Goal: Transaction & Acquisition: Download file/media

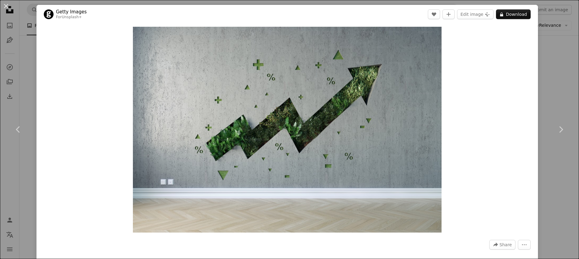
scroll to position [2068, 0]
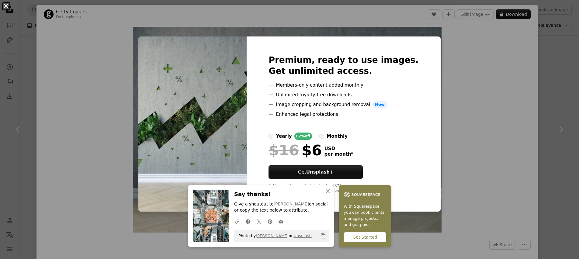
click at [4, 7] on button "An X shape" at bounding box center [5, 5] width 7 height 7
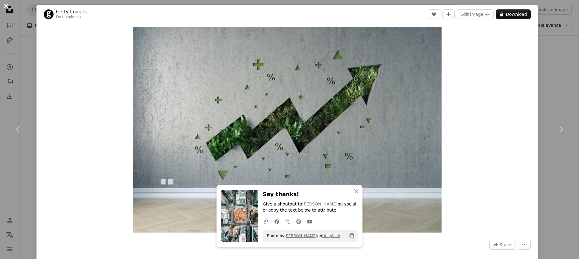
click at [5, 8] on button "An X shape" at bounding box center [5, 5] width 7 height 7
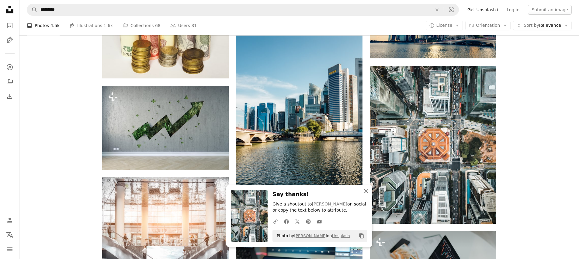
click at [363, 191] on icon "An X shape" at bounding box center [365, 190] width 7 height 7
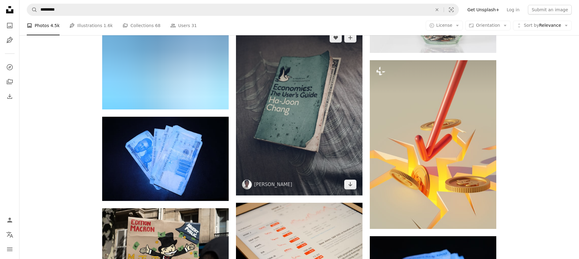
scroll to position [3447, 0]
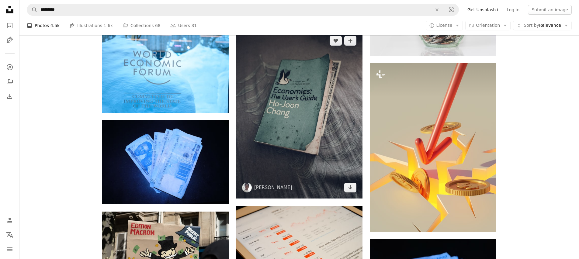
click at [311, 113] on img at bounding box center [299, 114] width 126 height 169
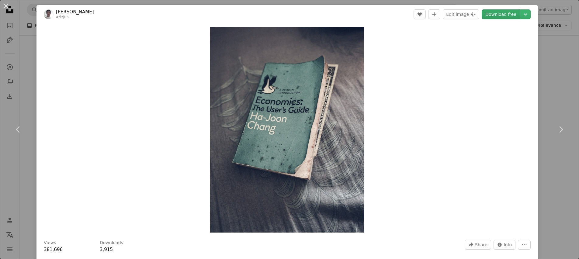
click at [504, 12] on link "Download free" at bounding box center [500, 14] width 38 height 10
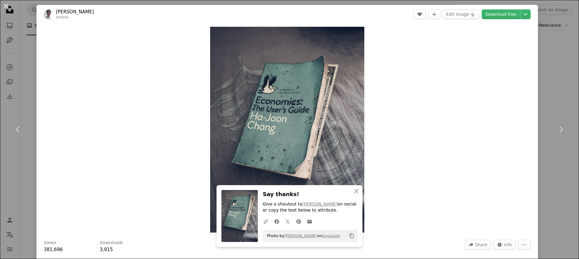
click at [4, 6] on button "An X shape" at bounding box center [5, 5] width 7 height 7
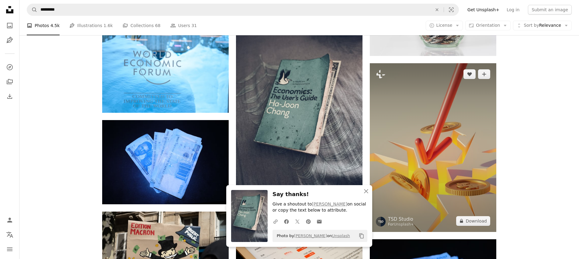
click at [419, 166] on img at bounding box center [432, 147] width 126 height 169
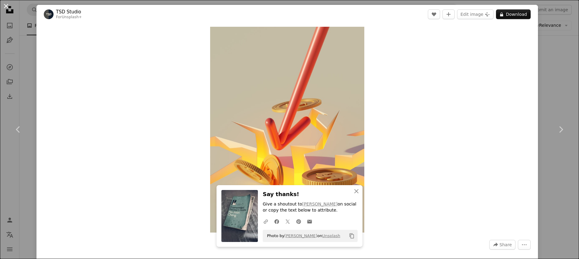
click at [7, 8] on button "An X shape" at bounding box center [5, 5] width 7 height 7
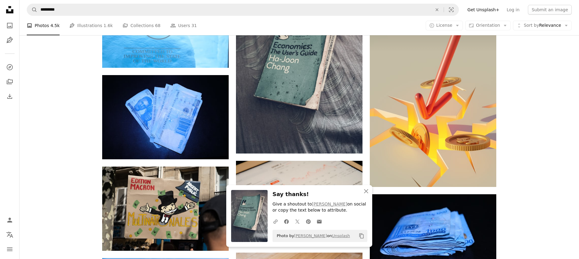
scroll to position [3504, 0]
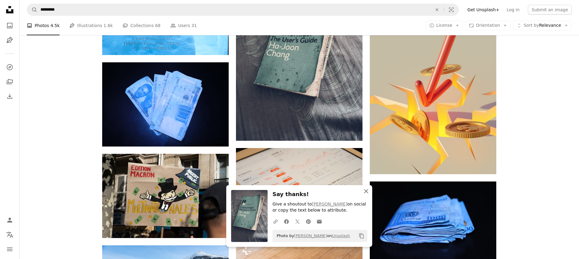
click at [366, 191] on icon "button" at bounding box center [366, 191] width 4 height 4
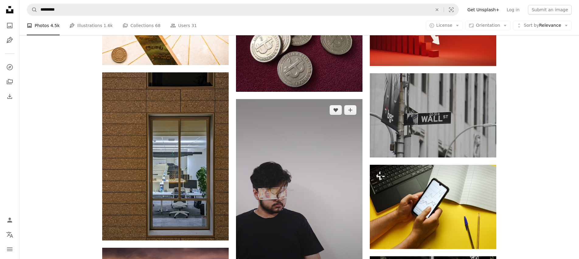
scroll to position [3940, 0]
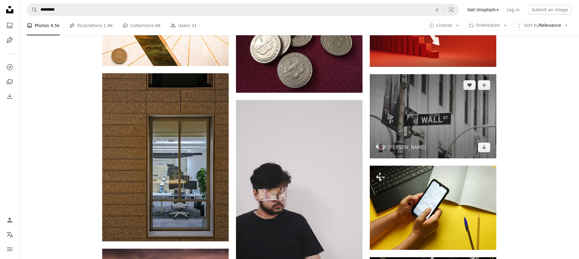
click at [437, 126] on img at bounding box center [432, 116] width 126 height 84
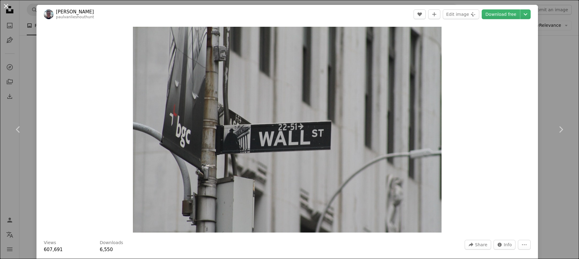
click at [5, 6] on button "An X shape" at bounding box center [5, 5] width 7 height 7
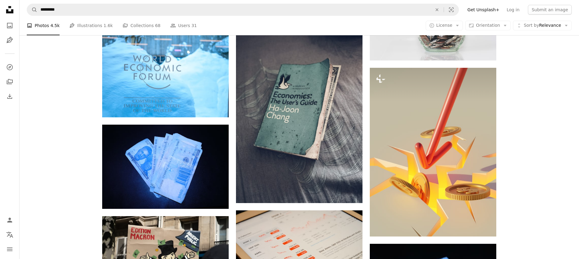
scroll to position [3432, 0]
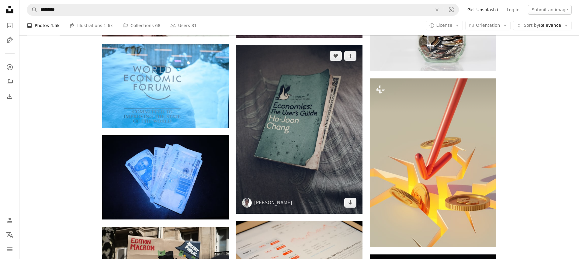
click at [295, 122] on img at bounding box center [299, 129] width 126 height 169
